Goal: Register for event/course

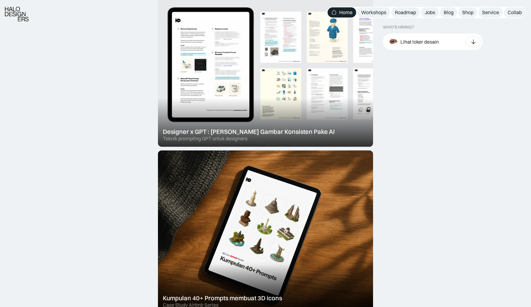
scroll to position [235, 0]
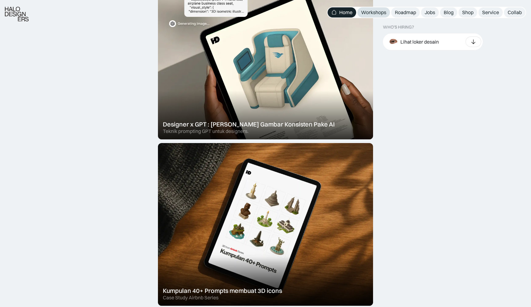
click at [376, 14] on div "Workshops" at bounding box center [373, 12] width 25 height 6
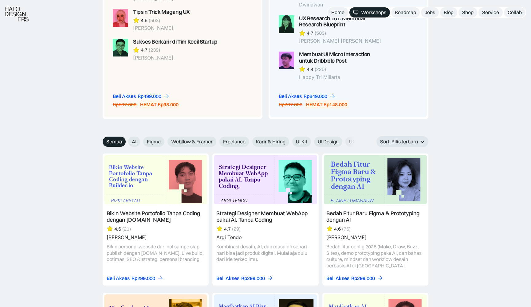
scroll to position [640, 0]
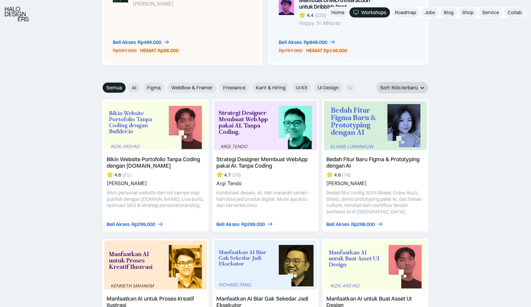
click at [394, 84] on div "Sort: Rilis terbaru" at bounding box center [399, 87] width 38 height 6
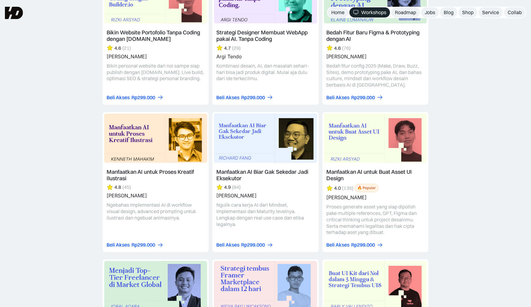
scroll to position [772, 0]
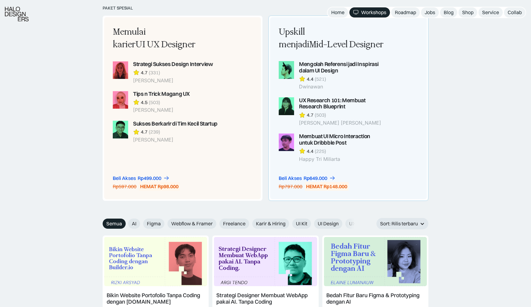
scroll to position [505, 0]
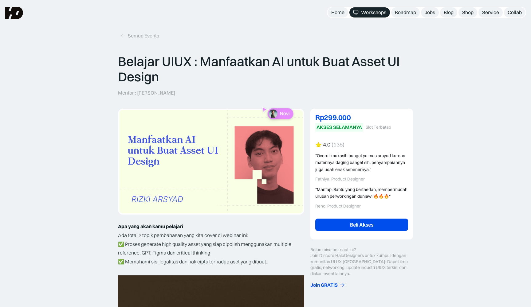
click at [345, 62] on p "Belajar UIUX : Manfaatkan AI untuk Buat Asset UI Design" at bounding box center [265, 69] width 295 height 31
click at [348, 226] on link "Beli Akses" at bounding box center [361, 225] width 93 height 12
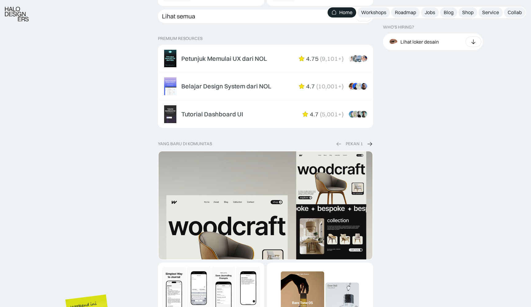
scroll to position [926, 0]
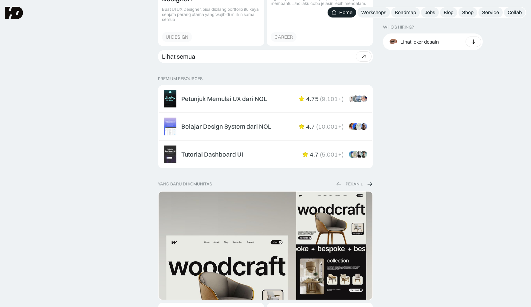
click at [370, 181] on img at bounding box center [370, 184] width 6 height 6
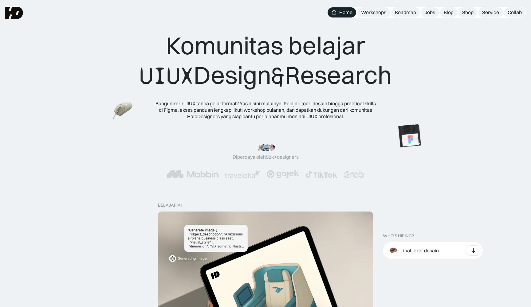
scroll to position [0, 0]
click at [120, 1] on div "Komunitas belajar UIUX Design & Research Bangun karir UIUX tanpa gelar formal? …" at bounding box center [265, 66] width 531 height 132
